Goal: Subscribe to service/newsletter

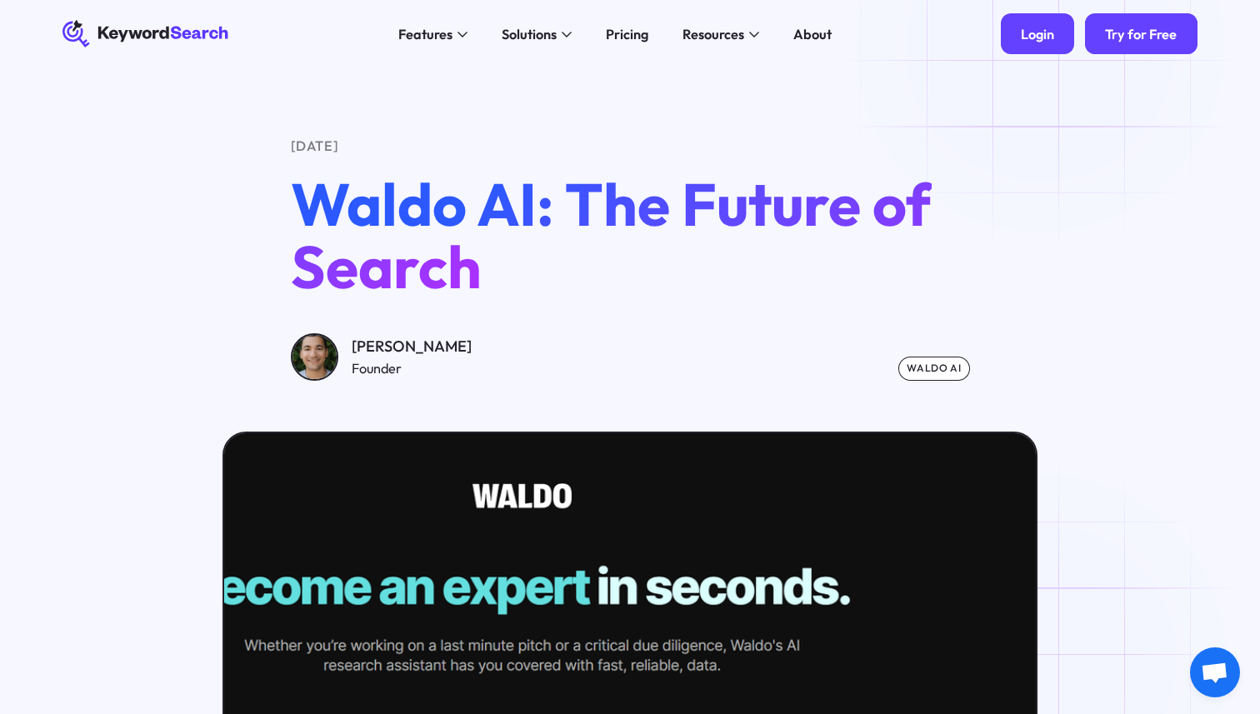
click at [1040, 48] on link "Login" at bounding box center [1038, 33] width 74 height 41
